Goal: Task Accomplishment & Management: Manage account settings

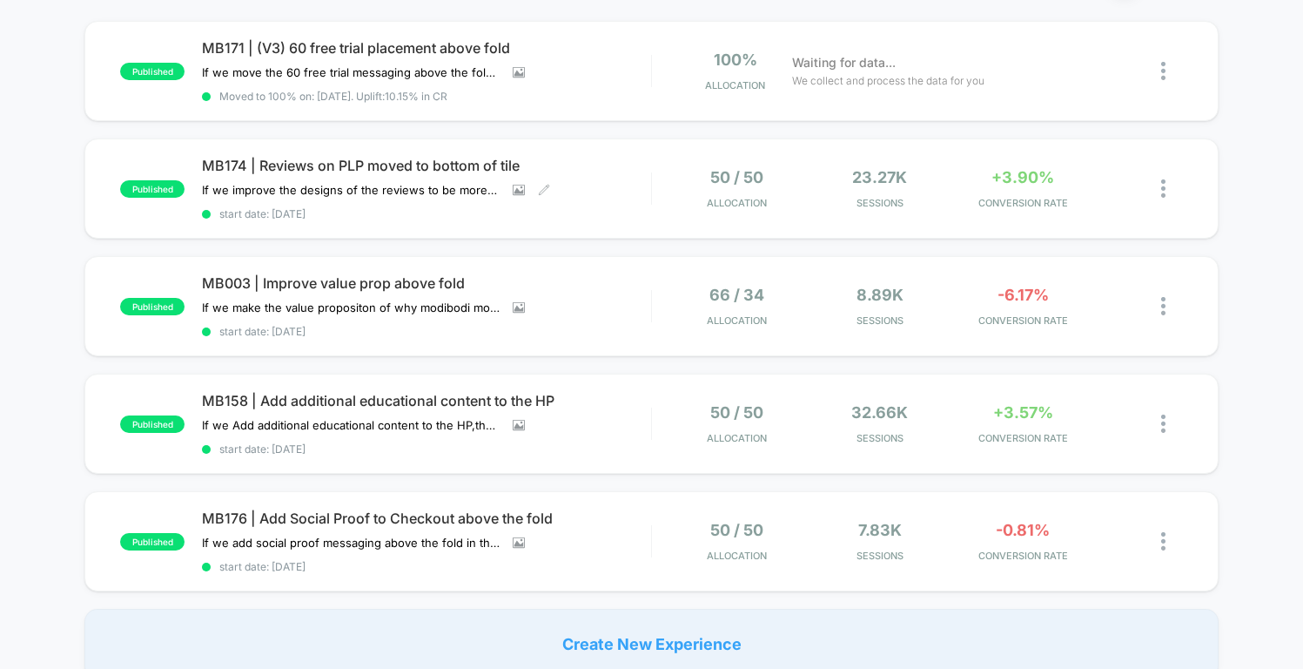
scroll to position [168, 0]
click at [508, 160] on span "MB174 | Reviews on PLP moved to bottom of tile" at bounding box center [426, 166] width 448 height 17
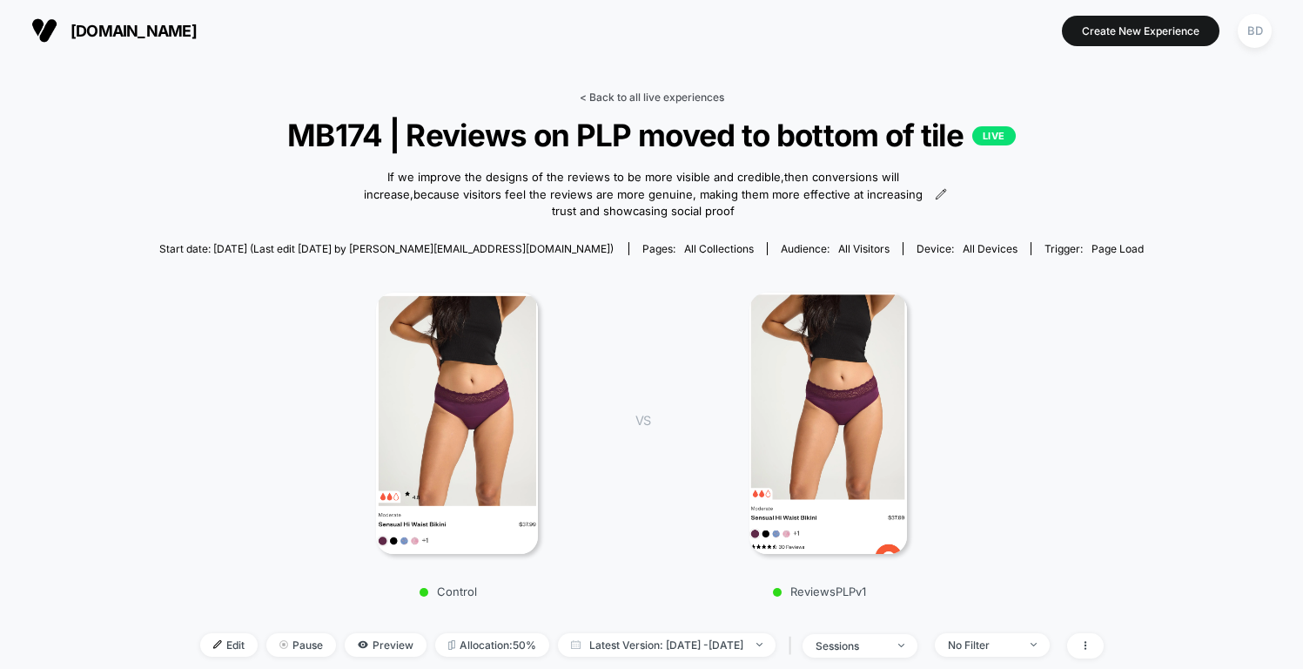
click at [622, 94] on link "< Back to all live experiences" at bounding box center [652, 97] width 145 height 13
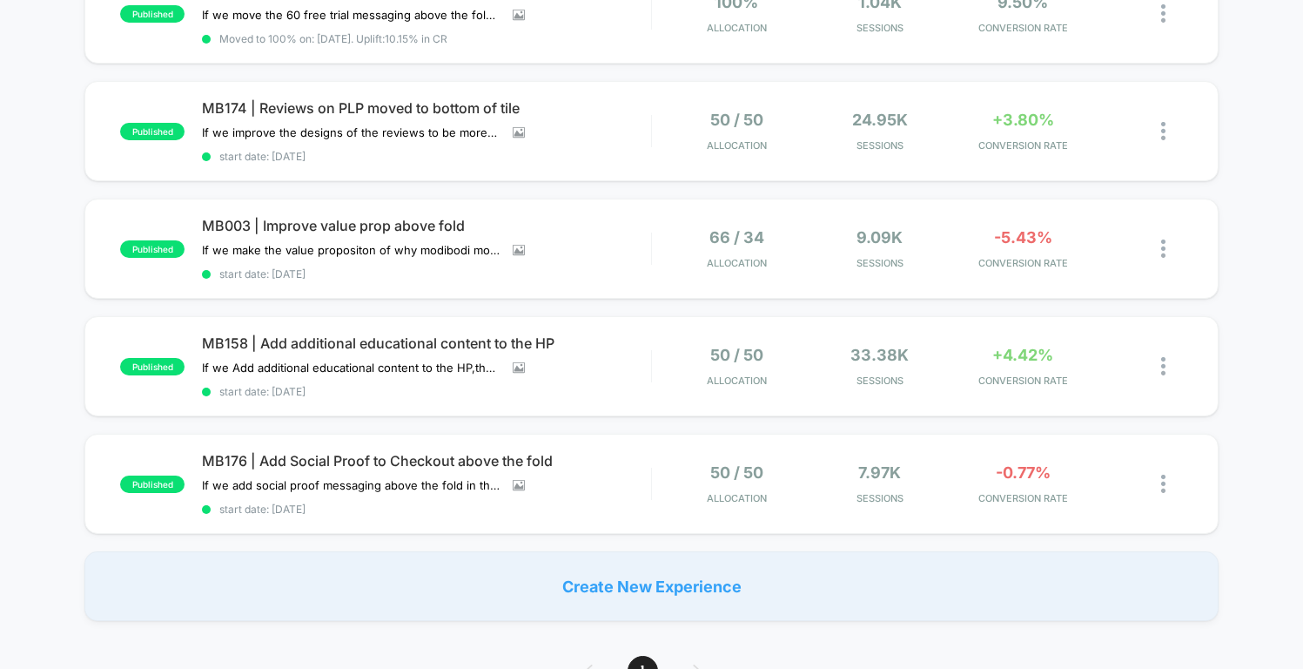
scroll to position [228, 0]
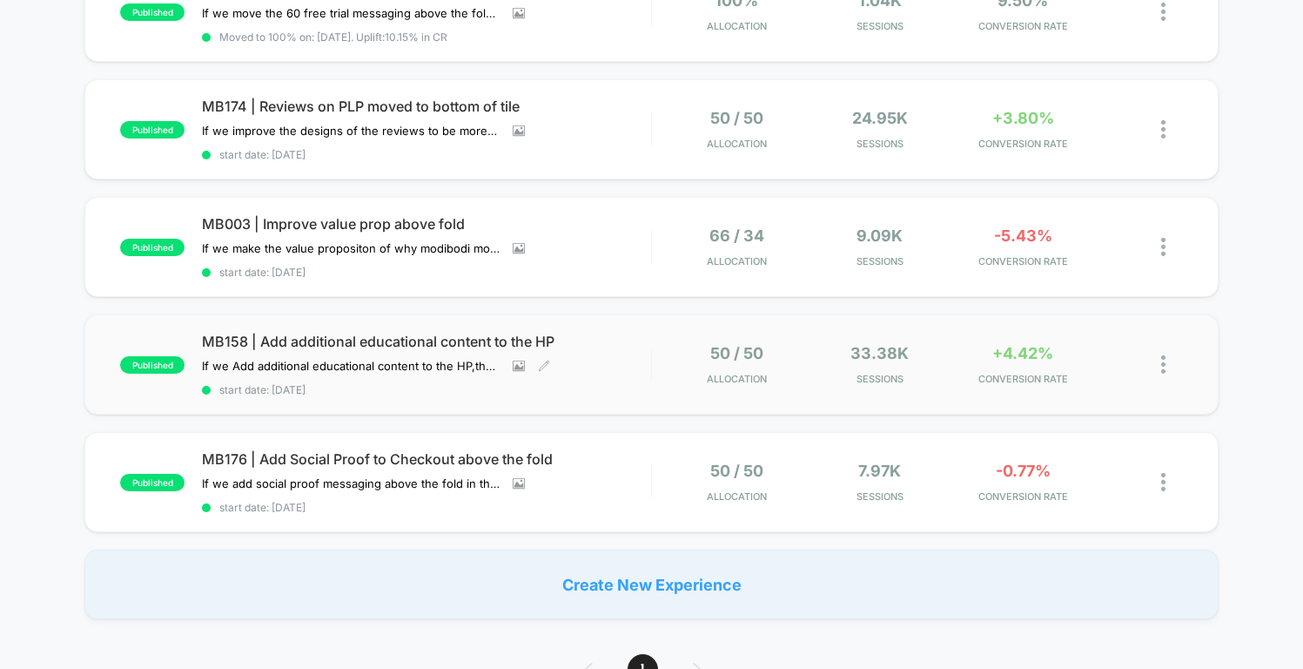
click at [503, 333] on span "MB158 | Add additional educational content to the HP" at bounding box center [426, 341] width 448 height 17
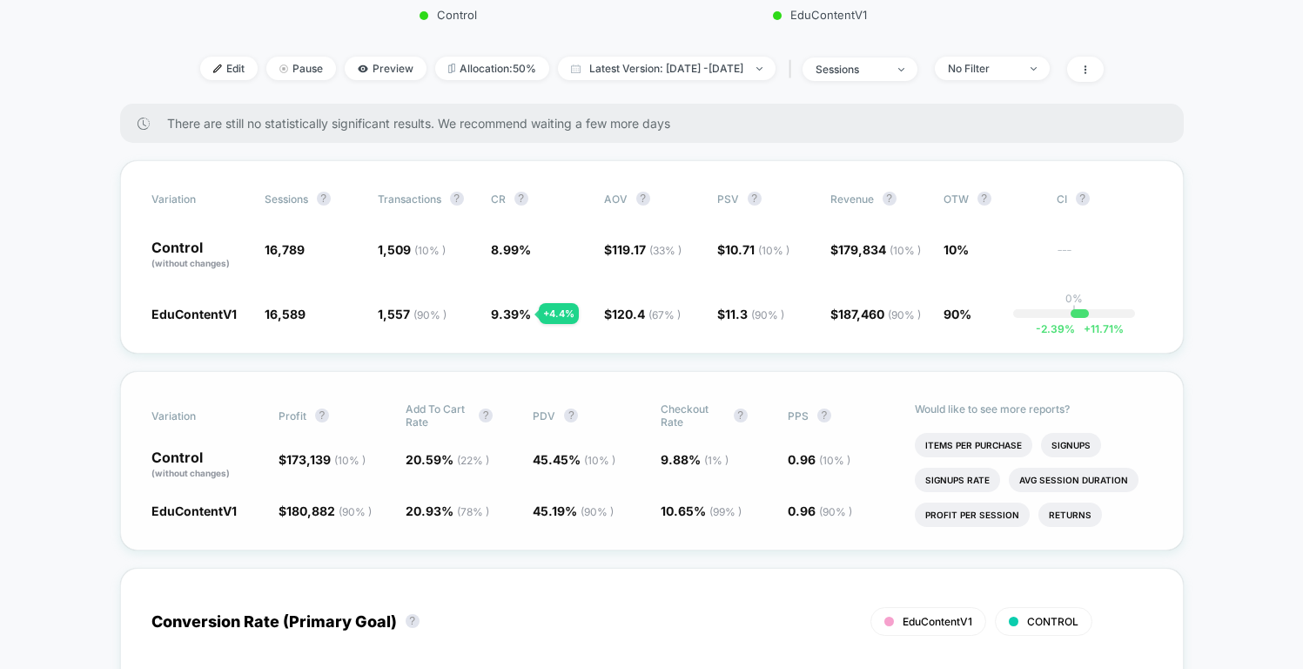
scroll to position [431, 0]
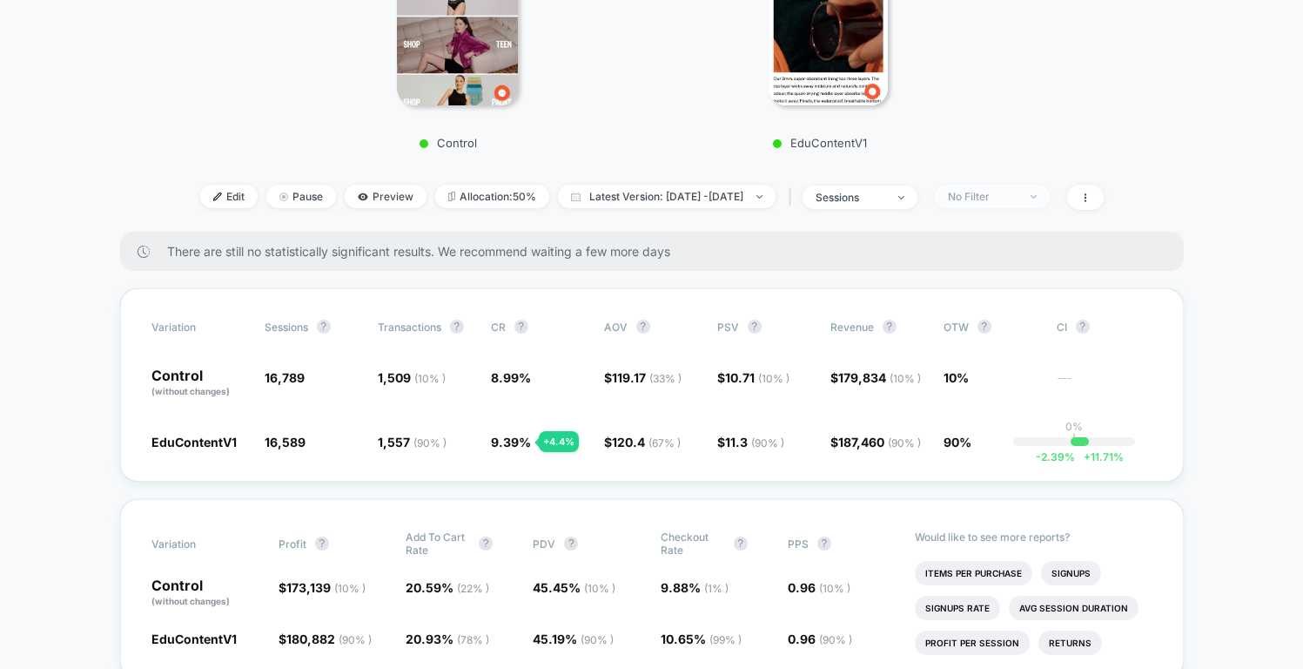
click at [1020, 201] on span "No Filter" at bounding box center [992, 197] width 115 height 24
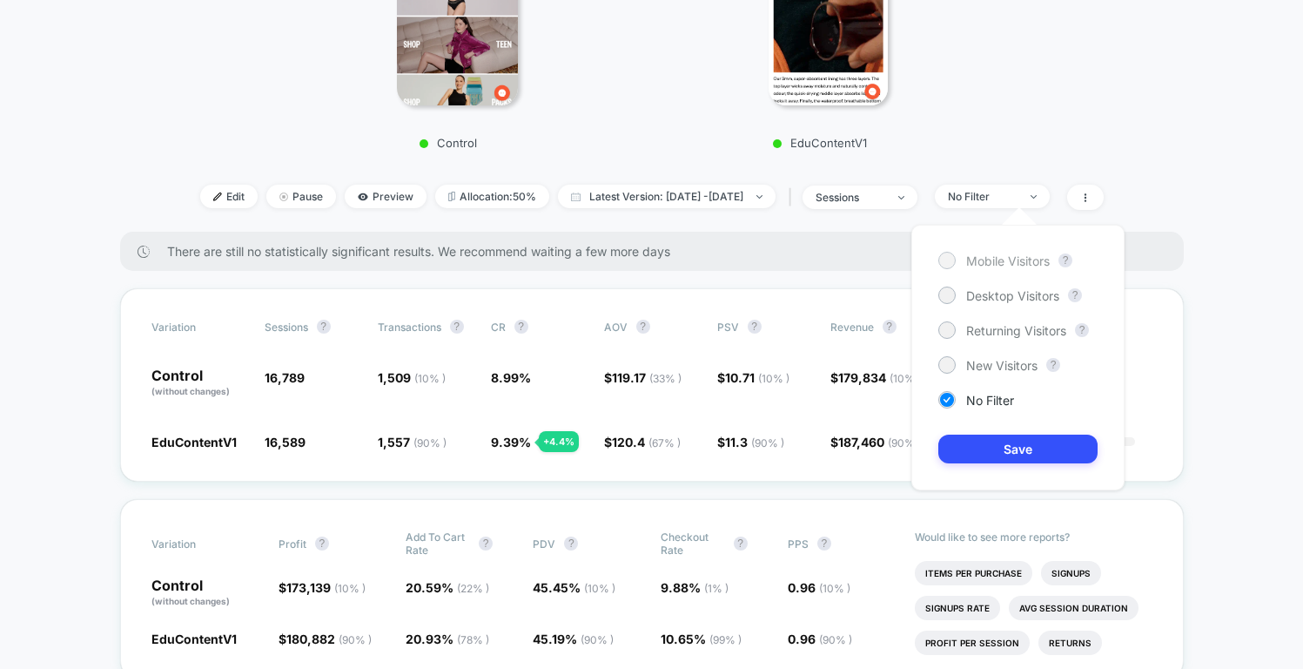
click at [1006, 253] on span "Mobile Visitors" at bounding box center [1008, 260] width 84 height 15
click at [1028, 435] on button "Save" at bounding box center [1018, 448] width 159 height 29
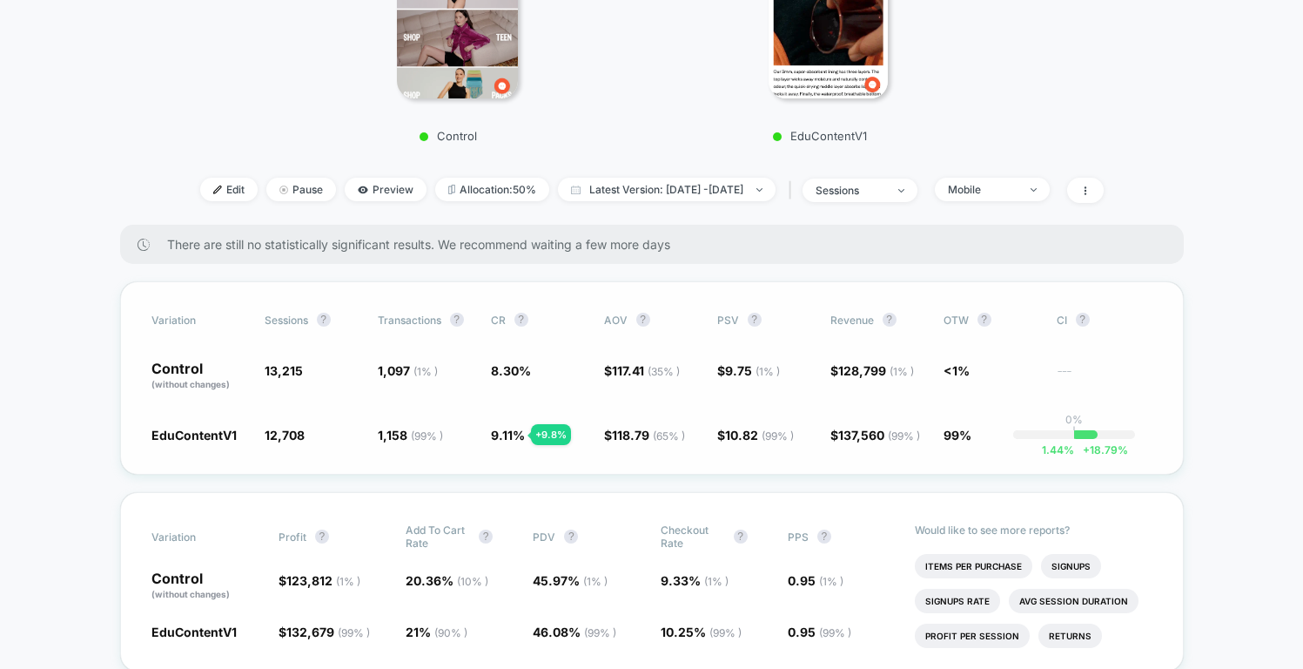
scroll to position [439, 0]
click at [1018, 192] on div "Mobile" at bounding box center [983, 188] width 70 height 13
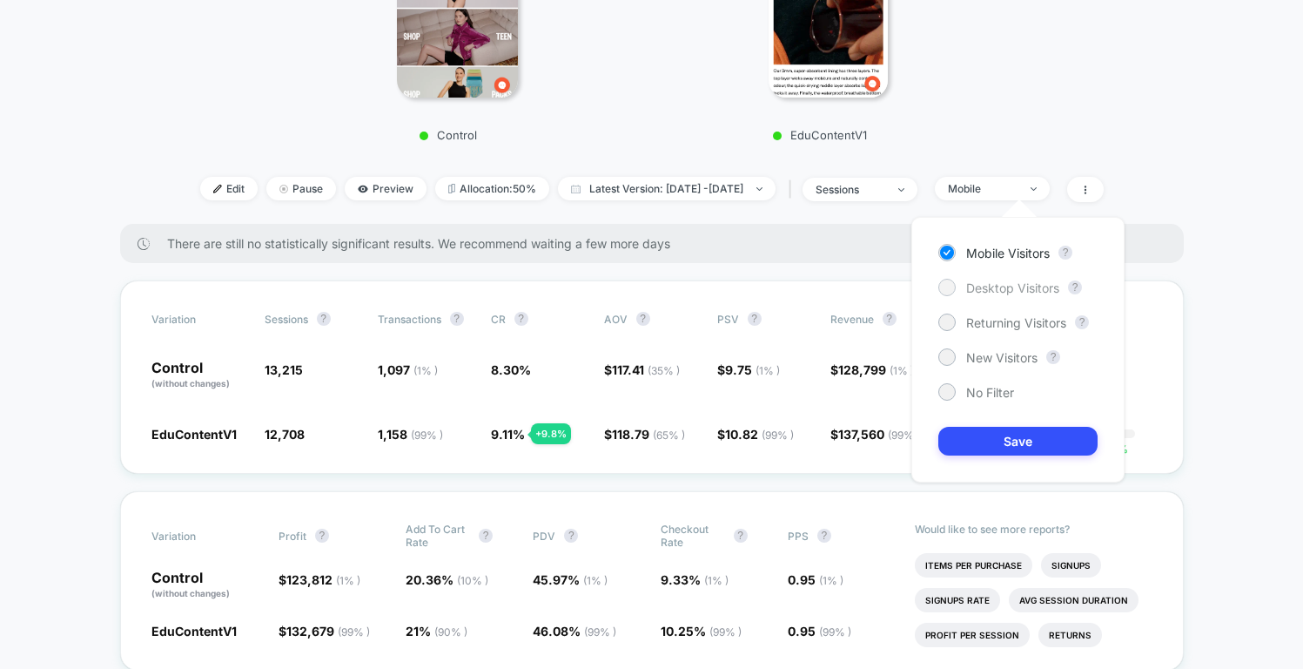
click at [1024, 292] on span "Desktop Visitors" at bounding box center [1012, 287] width 93 height 15
click at [1040, 439] on button "Save" at bounding box center [1018, 441] width 159 height 29
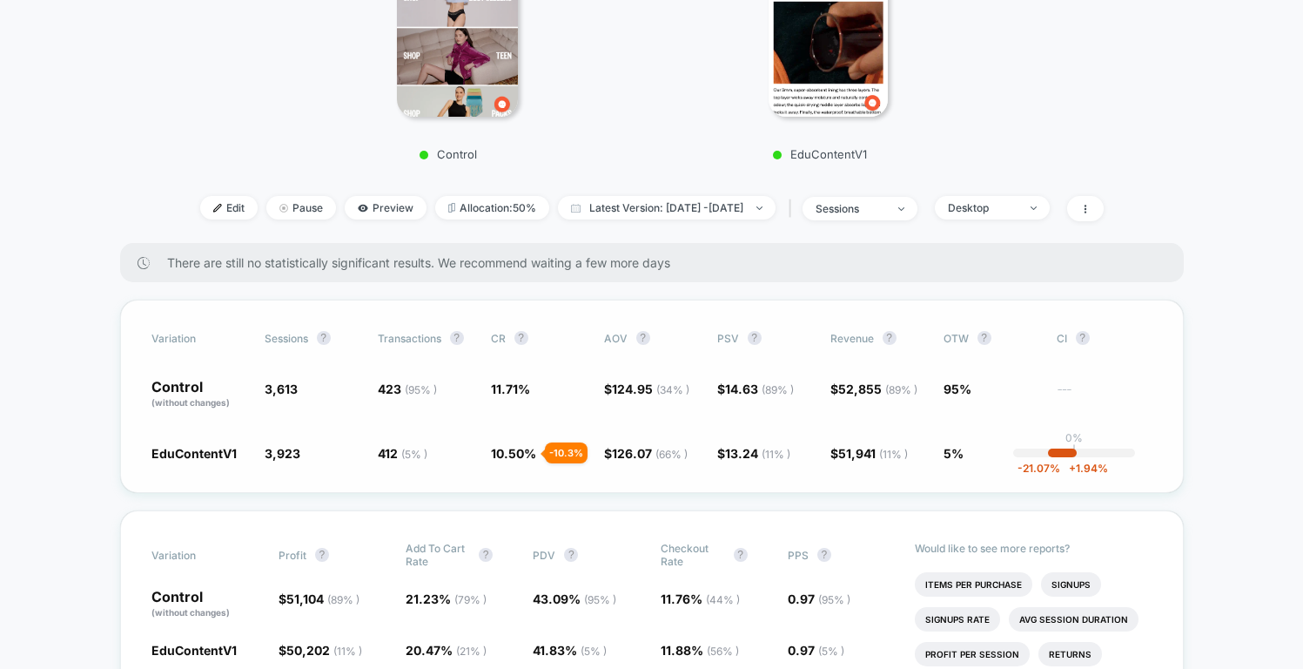
scroll to position [434, 0]
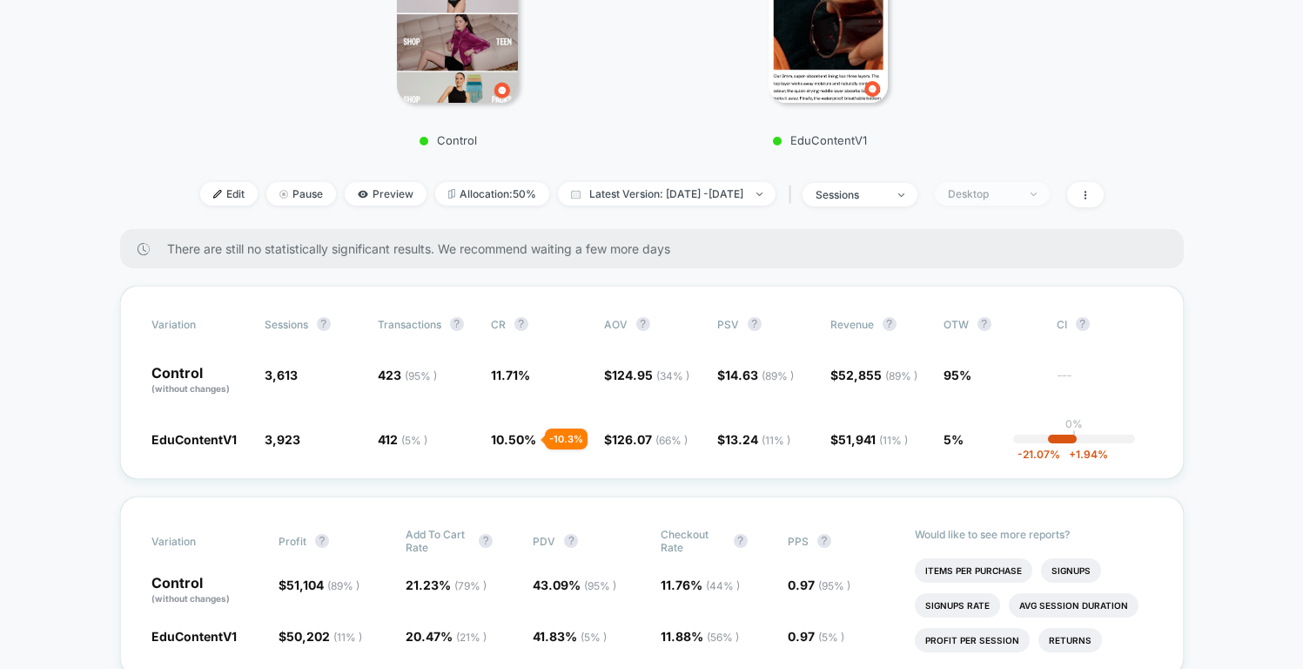
click at [1018, 191] on div "Desktop" at bounding box center [983, 193] width 70 height 13
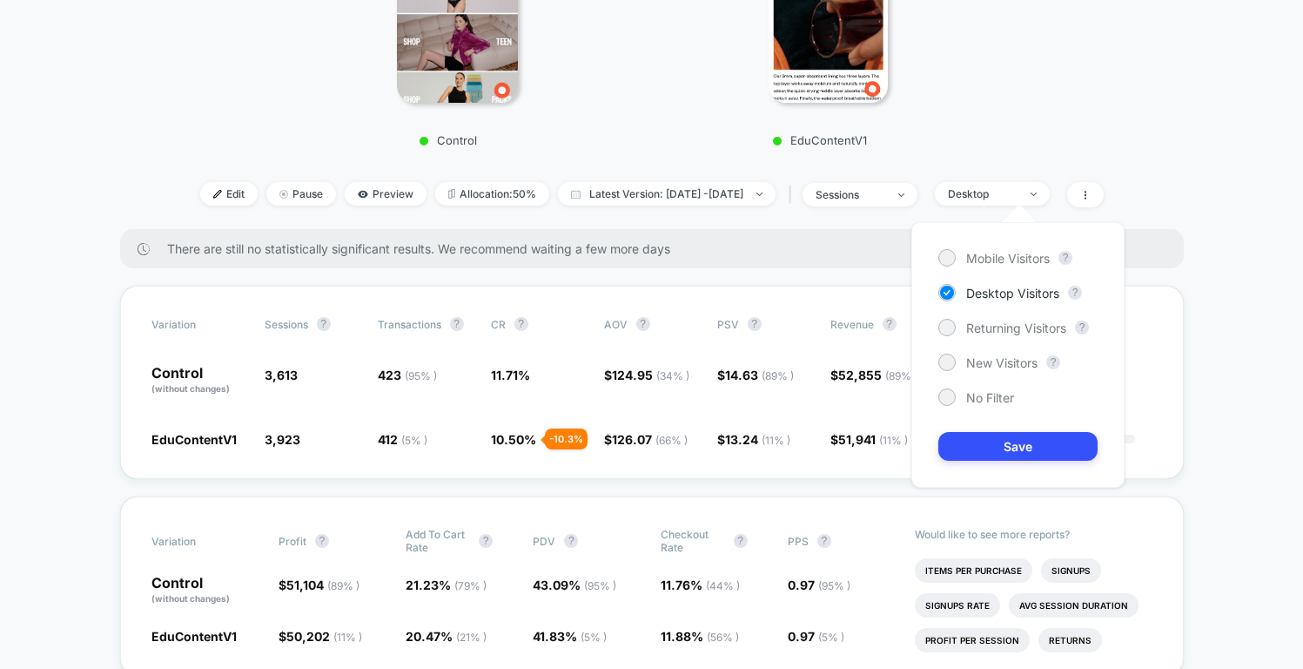
click at [1013, 337] on div "Mobile Visitors ? Desktop Visitors ? Returning Visitors ? New Visitors ? No Fil…" at bounding box center [1018, 355] width 213 height 266
click at [1018, 327] on span "Returning Visitors" at bounding box center [1016, 327] width 100 height 15
click at [1025, 440] on button "Save" at bounding box center [1018, 446] width 159 height 29
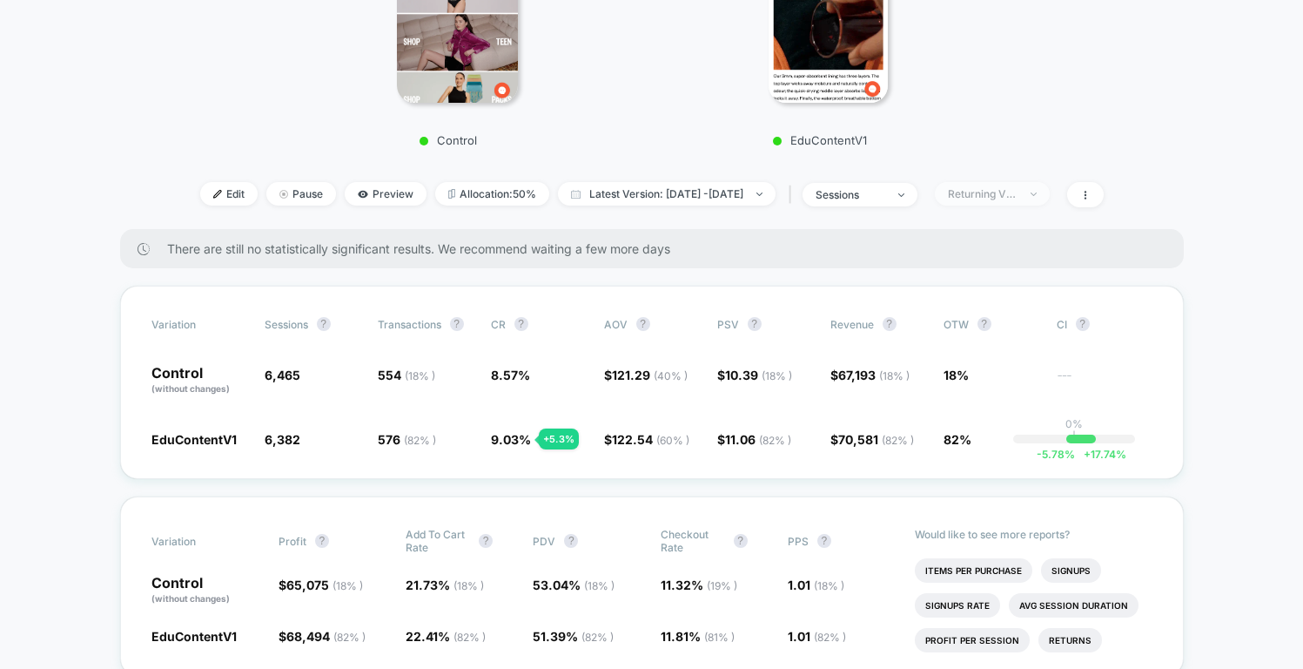
click at [1043, 201] on span "Returning Visitors" at bounding box center [992, 194] width 115 height 24
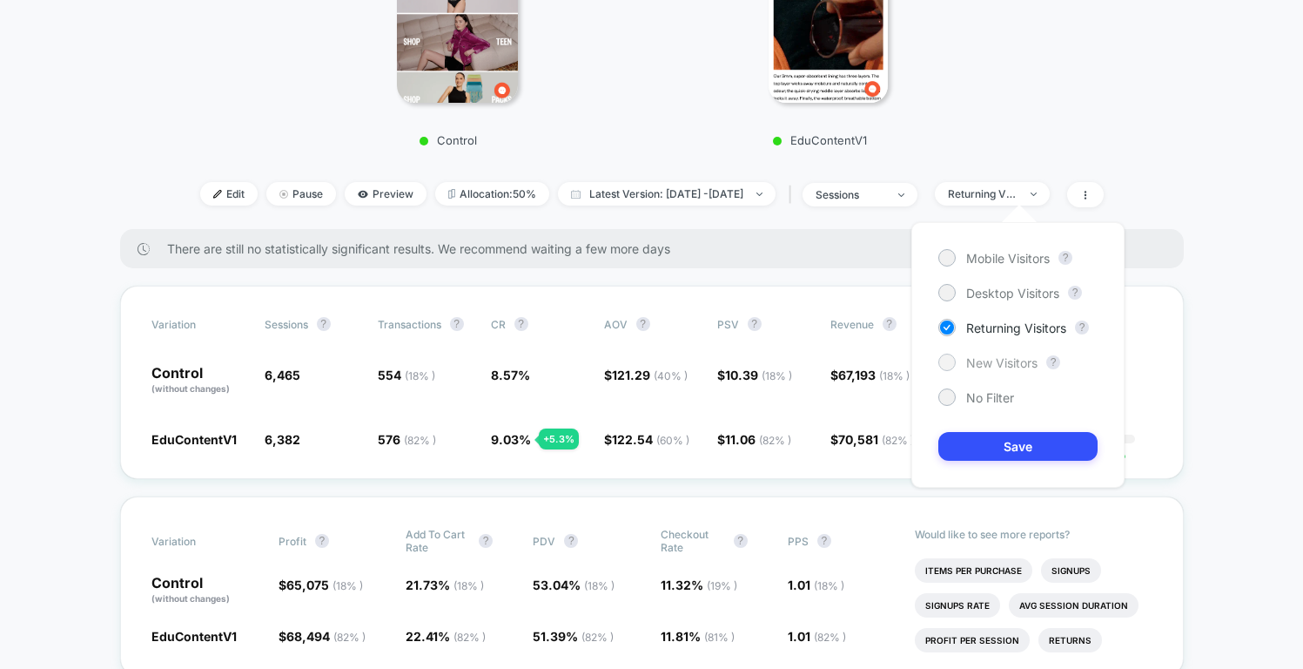
click at [1013, 361] on span "New Visitors" at bounding box center [1001, 362] width 71 height 15
click at [1017, 445] on button "Save" at bounding box center [1018, 446] width 159 height 29
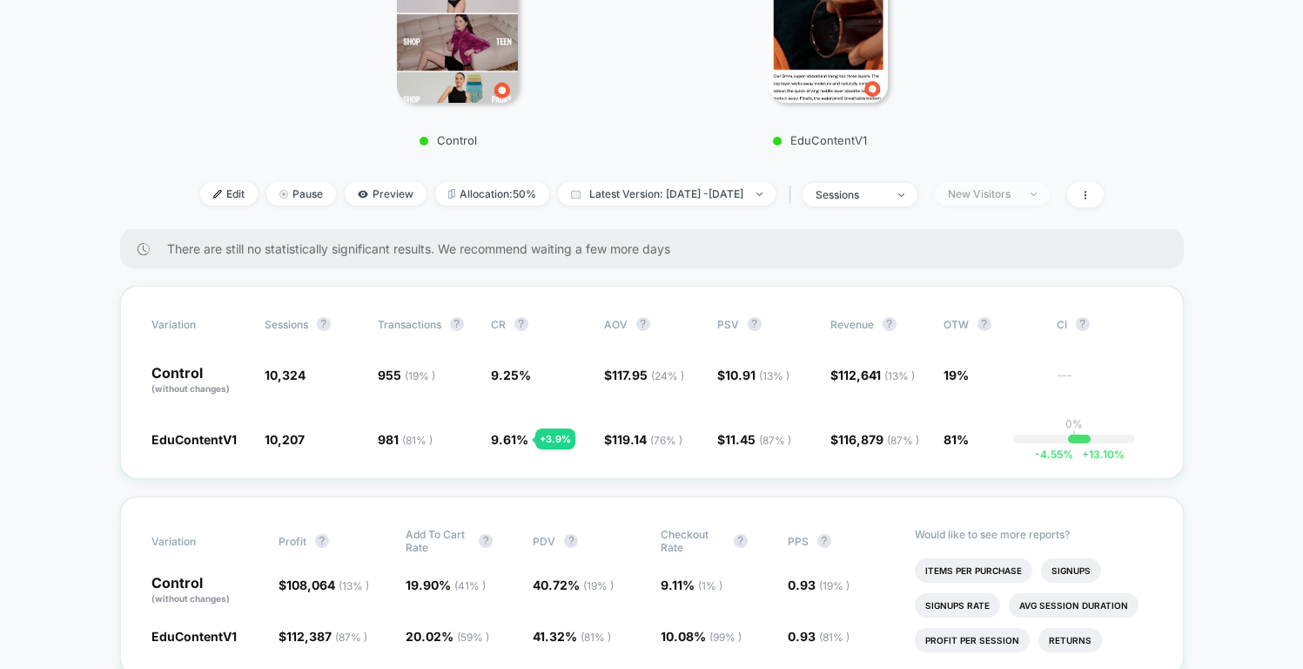
click at [1018, 198] on div "New Visitors" at bounding box center [983, 193] width 70 height 13
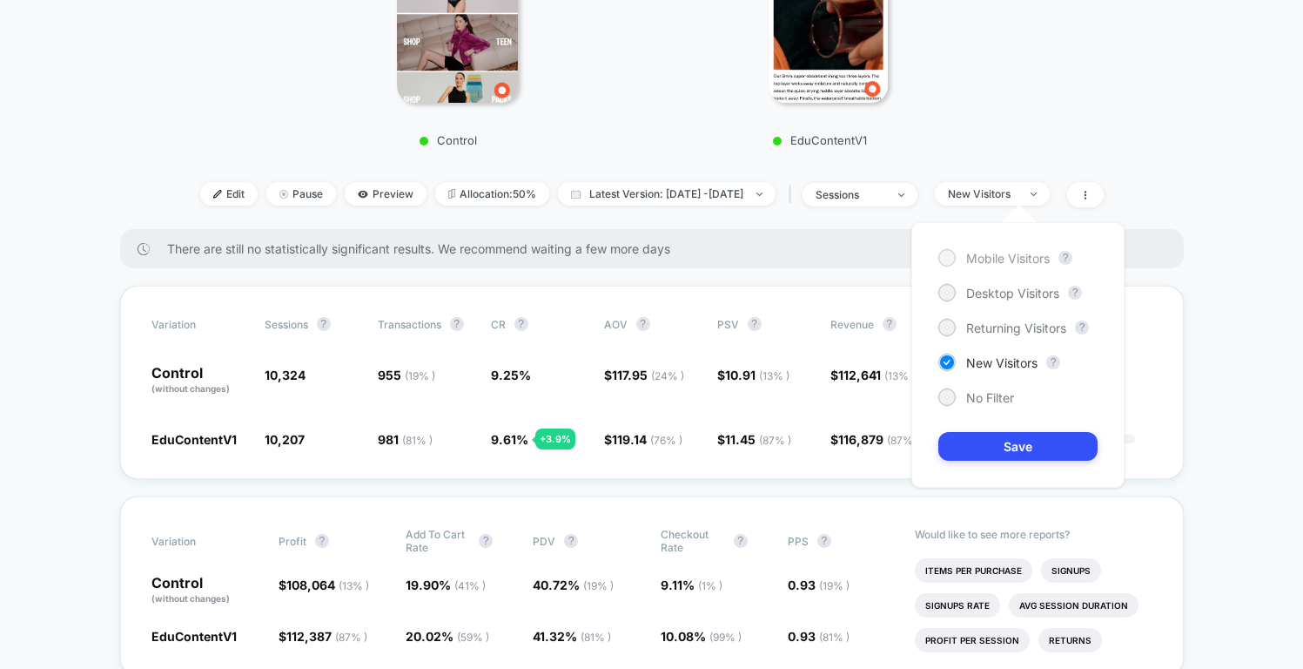
click at [1009, 255] on span "Mobile Visitors" at bounding box center [1008, 258] width 84 height 15
click at [1029, 445] on button "Save" at bounding box center [1018, 446] width 159 height 29
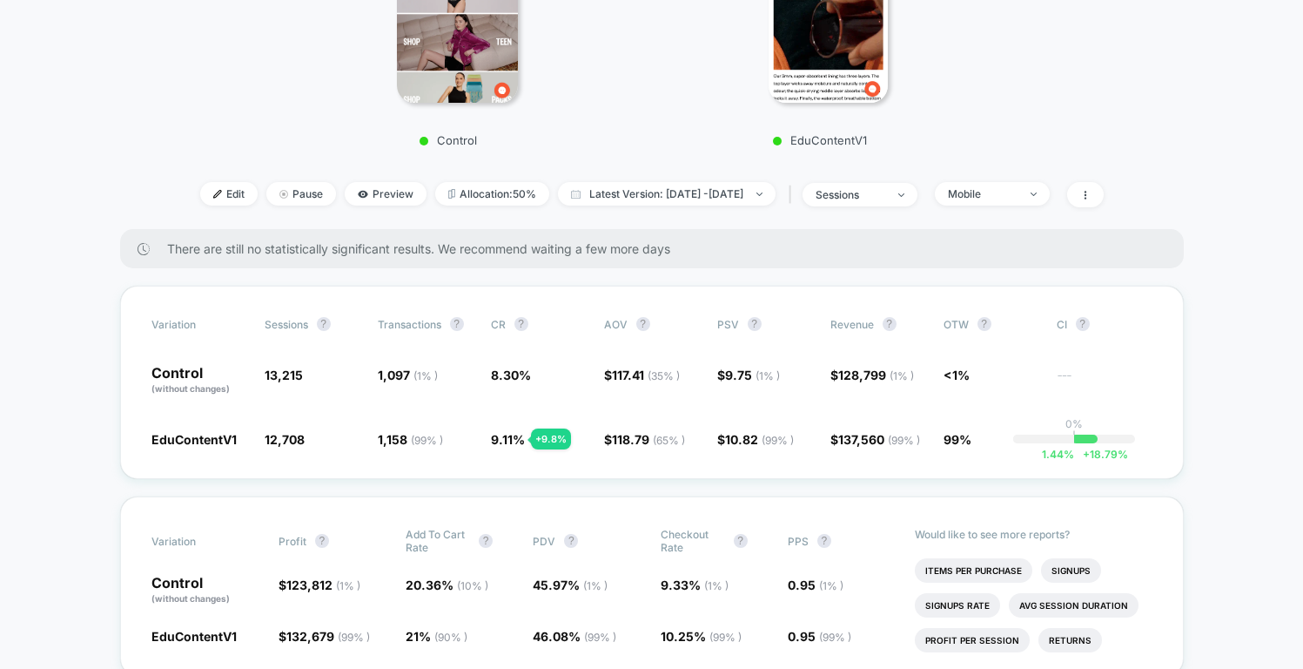
click at [1018, 192] on div "Mobile" at bounding box center [983, 193] width 70 height 13
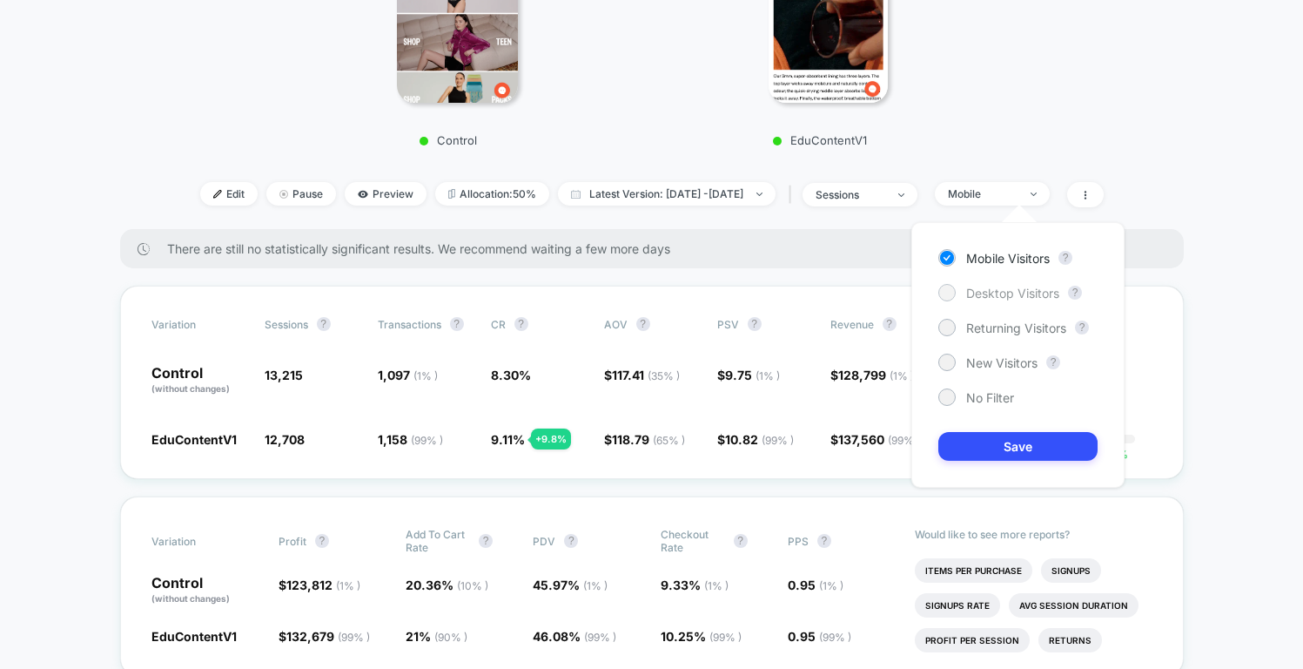
click at [1020, 292] on span "Desktop Visitors" at bounding box center [1012, 293] width 93 height 15
click at [1020, 448] on button "Save" at bounding box center [1018, 446] width 159 height 29
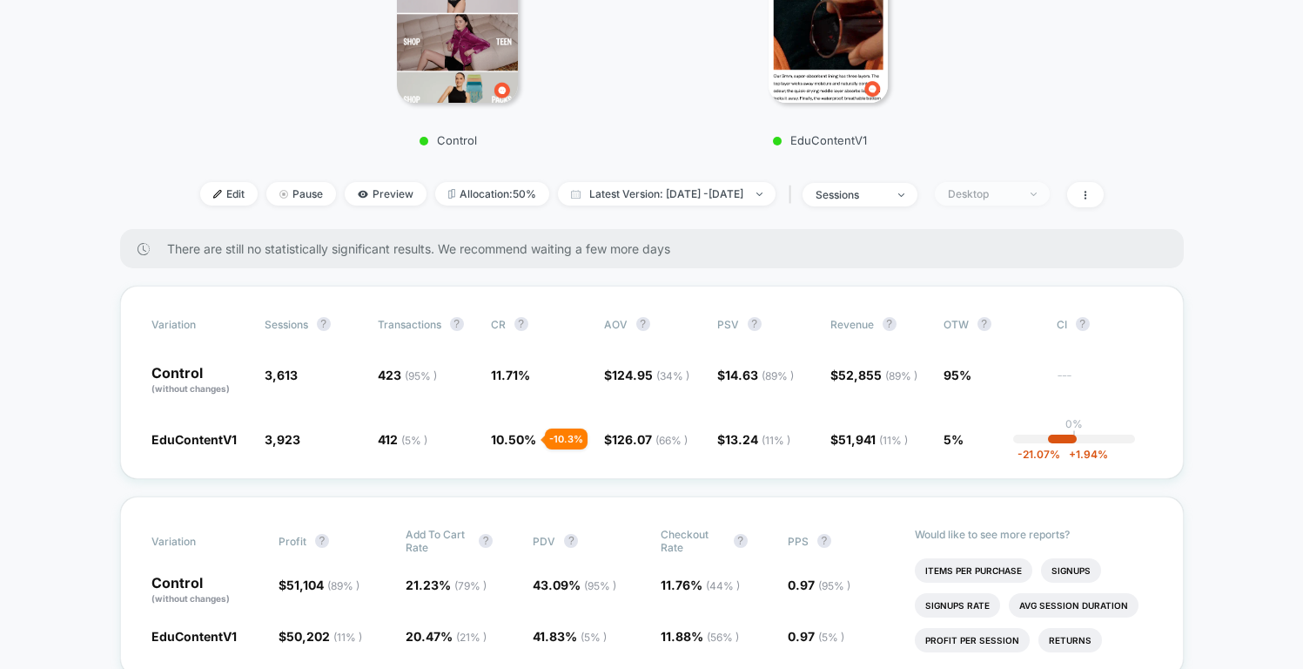
click at [1018, 196] on div "Desktop" at bounding box center [983, 193] width 70 height 13
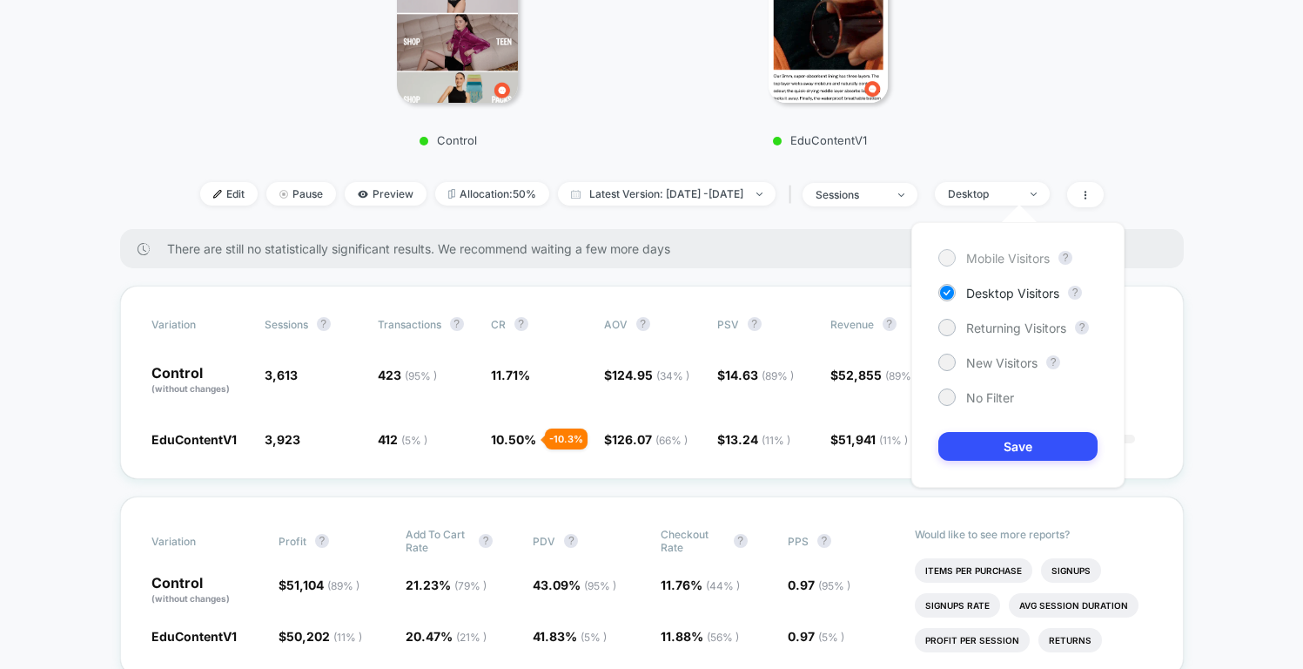
click at [1027, 256] on span "Mobile Visitors" at bounding box center [1008, 258] width 84 height 15
click at [1034, 444] on button "Save" at bounding box center [1018, 446] width 159 height 29
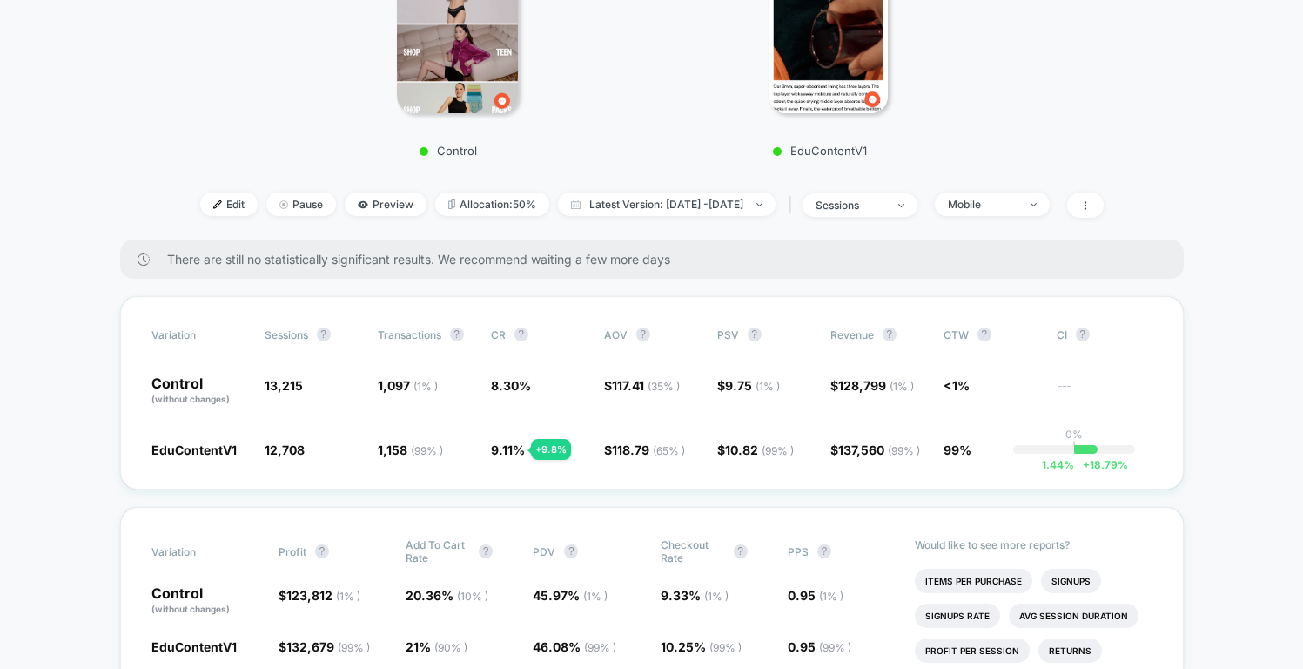
scroll to position [400, 0]
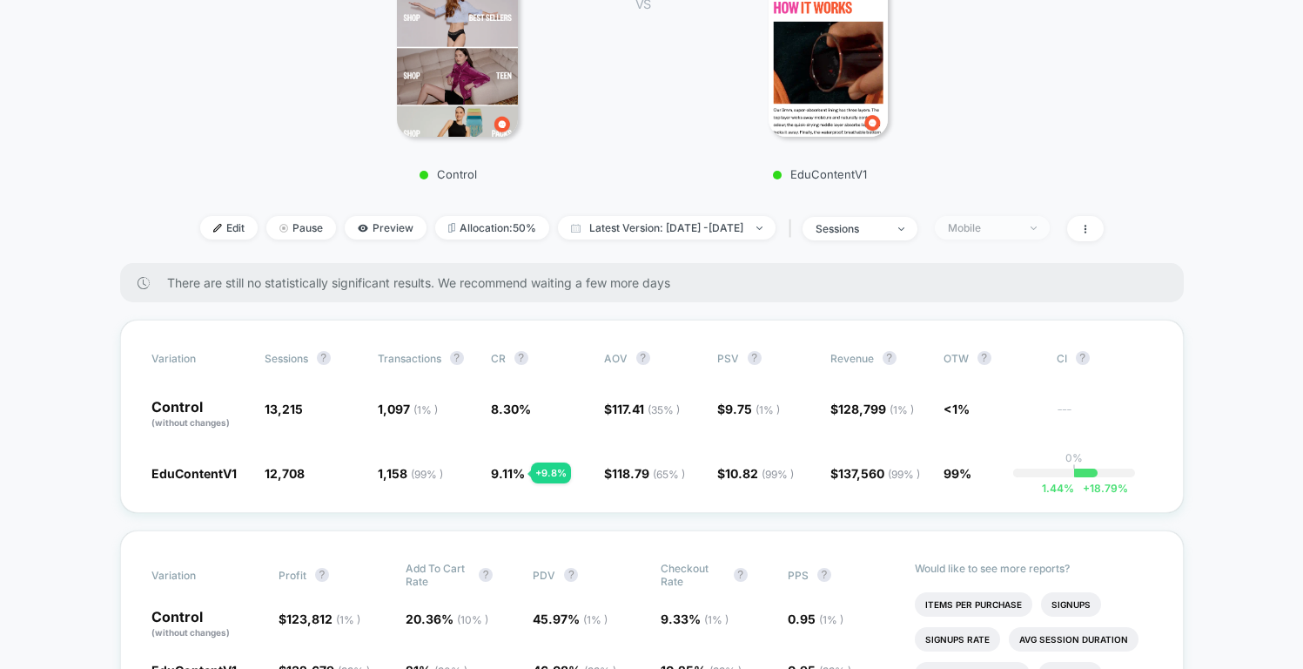
click at [1018, 232] on div "Mobile" at bounding box center [983, 227] width 70 height 13
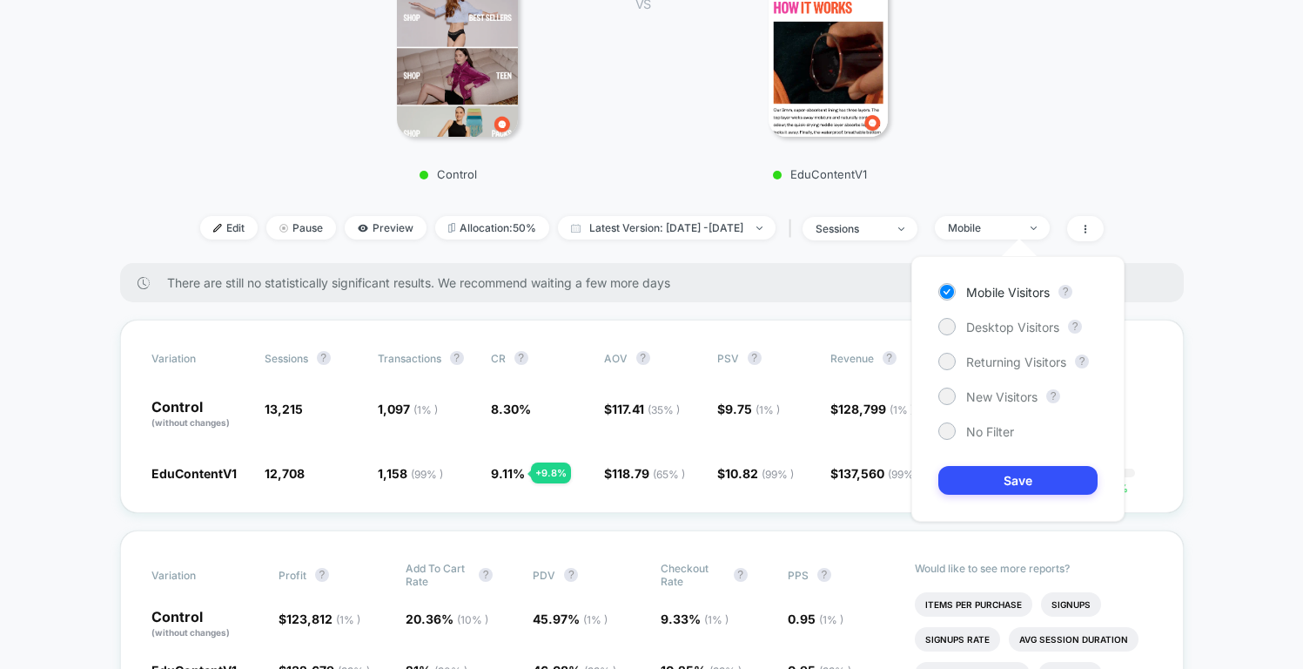
click at [1031, 315] on div "Mobile Visitors ? Desktop Visitors ? Returning Visitors ? New Visitors ? No Fil…" at bounding box center [1018, 389] width 213 height 266
click at [1032, 326] on span "Desktop Visitors" at bounding box center [1012, 327] width 93 height 15
click at [1047, 478] on button "Save" at bounding box center [1018, 480] width 159 height 29
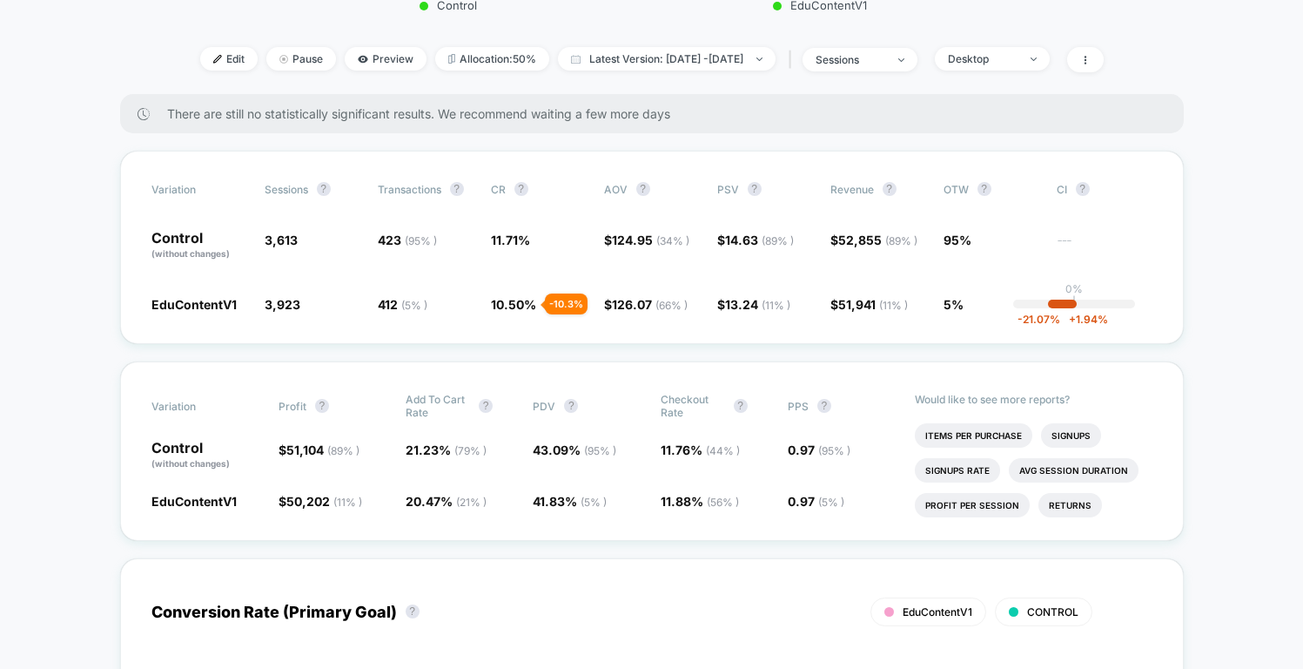
scroll to position [494, 0]
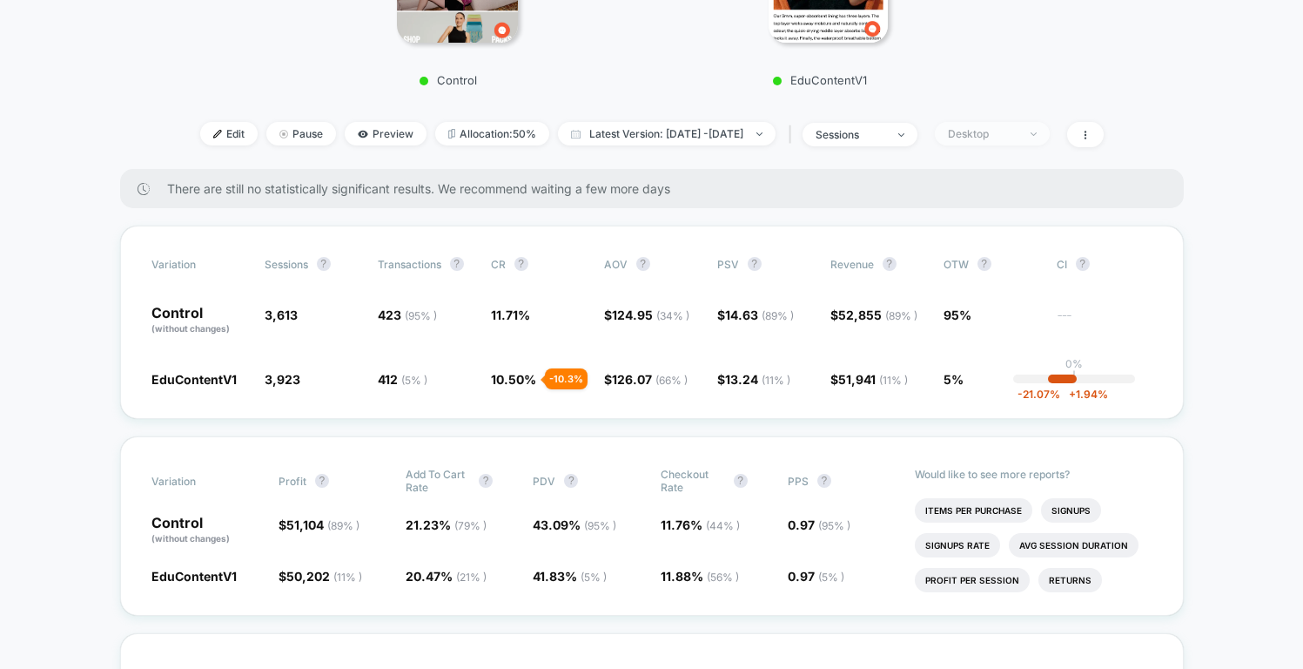
click at [1013, 143] on span "Desktop" at bounding box center [992, 134] width 115 height 24
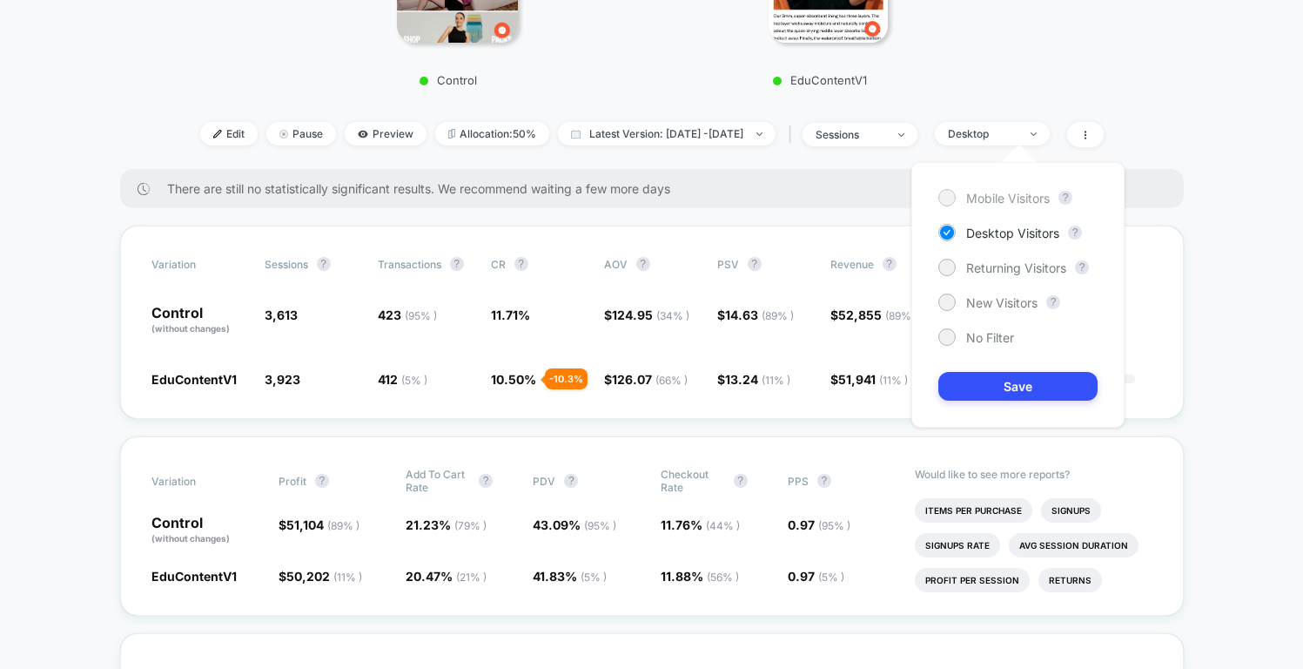
click at [1022, 191] on span "Mobile Visitors" at bounding box center [1008, 198] width 84 height 15
click at [1044, 382] on button "Save" at bounding box center [1018, 386] width 159 height 29
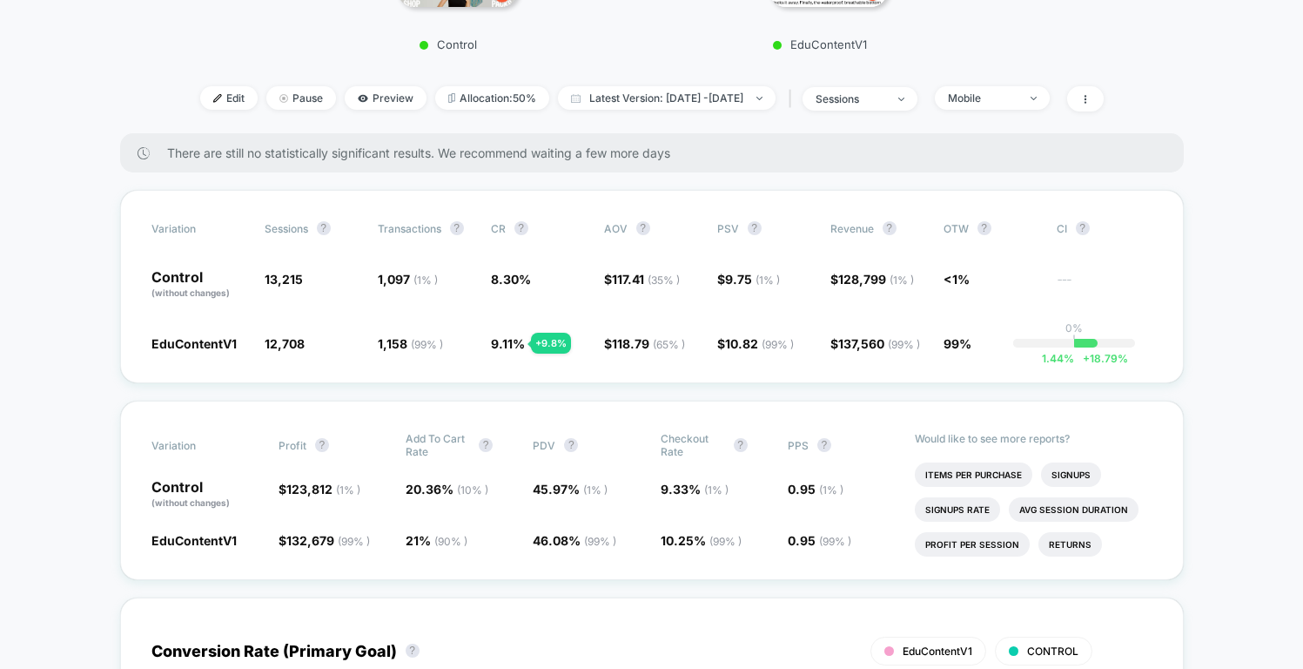
scroll to position [545, 0]
